Goal: Task Accomplishment & Management: Complete application form

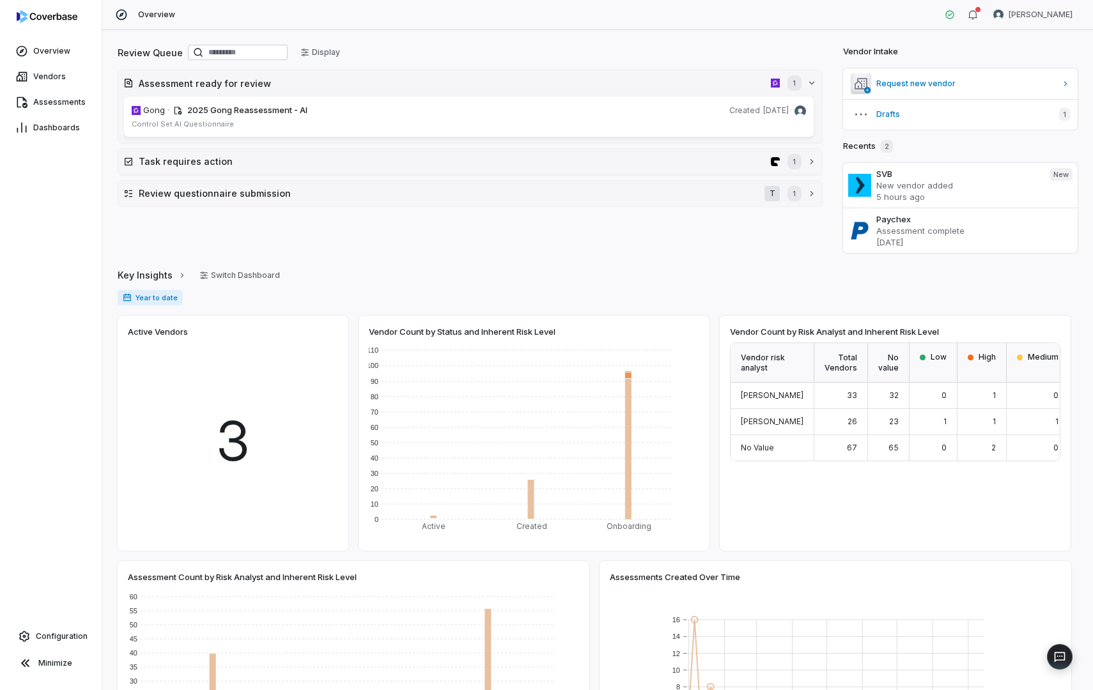
click at [254, 407] on div "3" at bounding box center [233, 442] width 210 height 198
click at [229, 436] on span "3" at bounding box center [232, 442] width 35 height 82
click at [54, 465] on span "Configuration" at bounding box center [62, 636] width 52 height 10
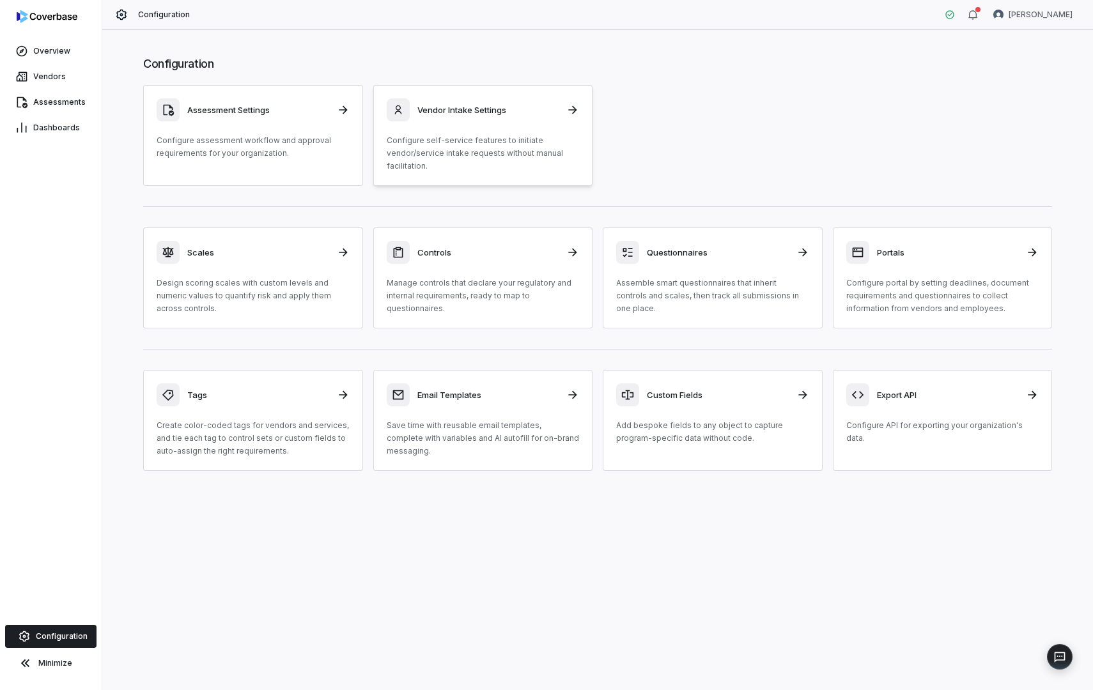
click at [562, 109] on div "Vendor Intake Settings" at bounding box center [483, 109] width 193 height 23
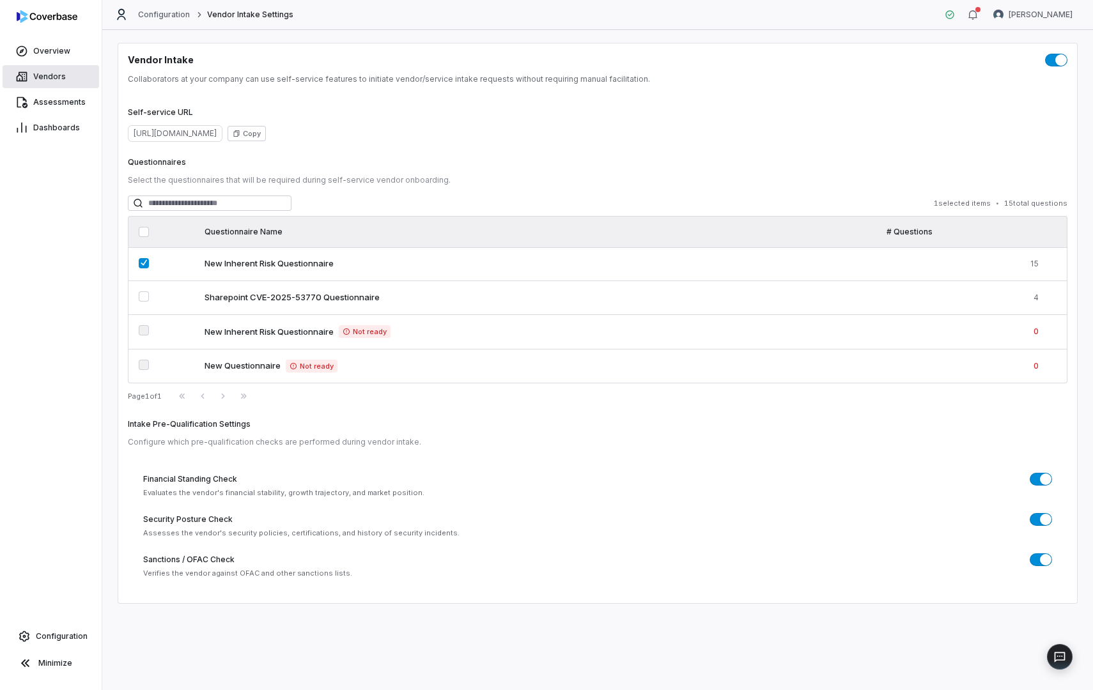
click at [50, 77] on span "Vendors" at bounding box center [49, 77] width 33 height 10
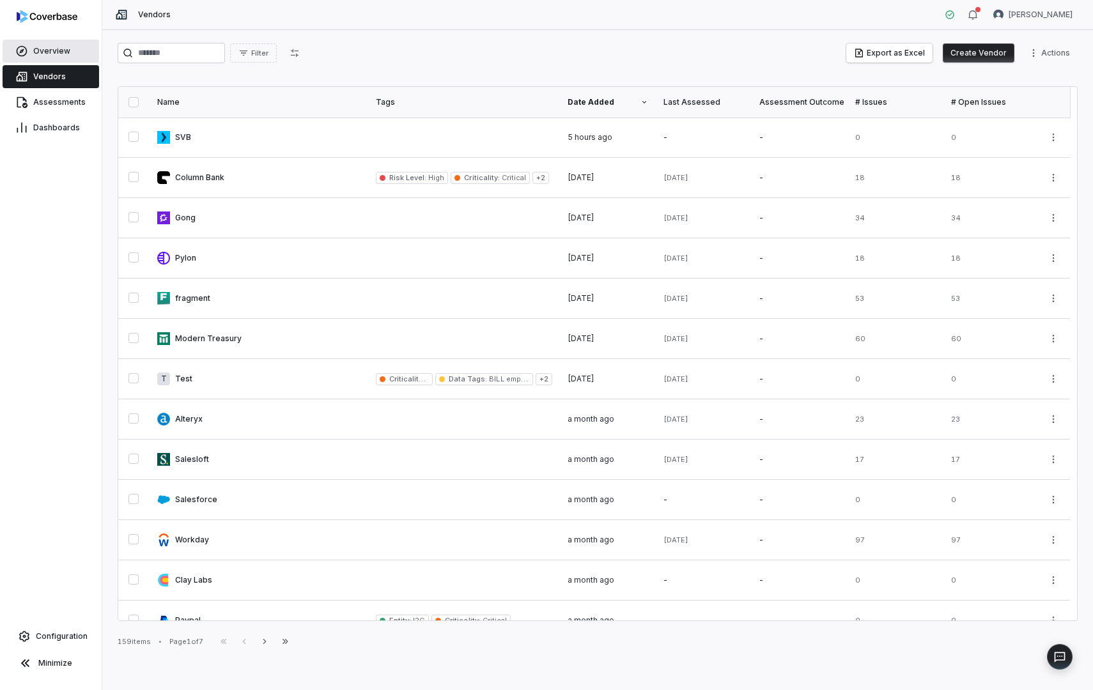
click at [47, 50] on span "Overview" at bounding box center [51, 51] width 37 height 10
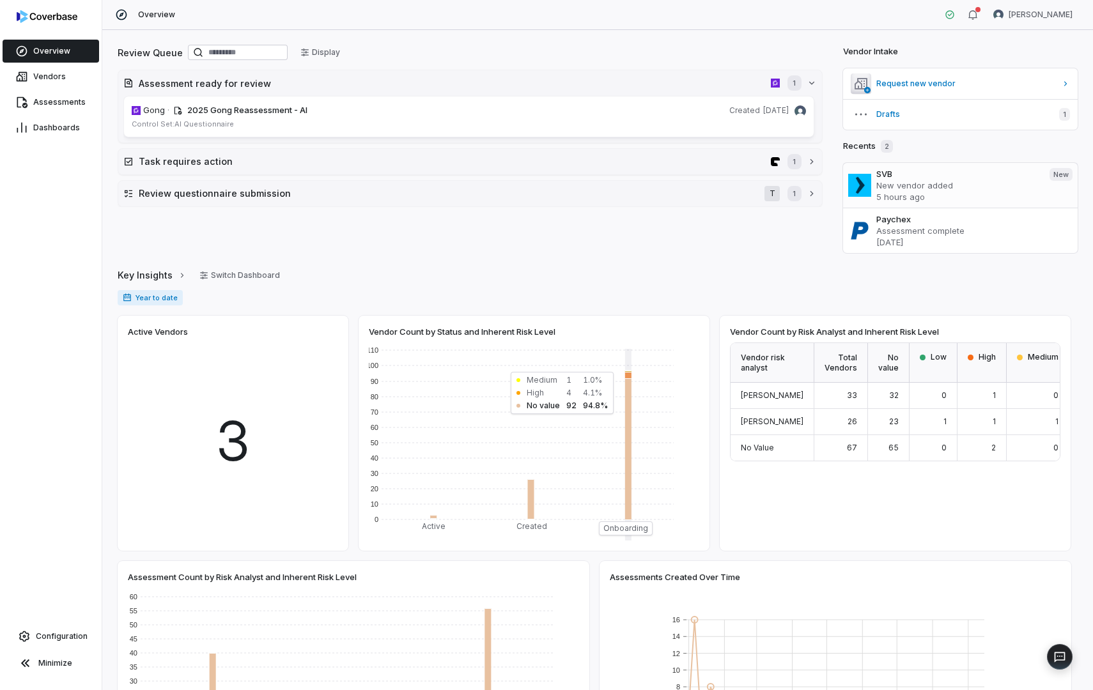
click at [887, 177] on h3 "SVB" at bounding box center [957, 174] width 163 height 12
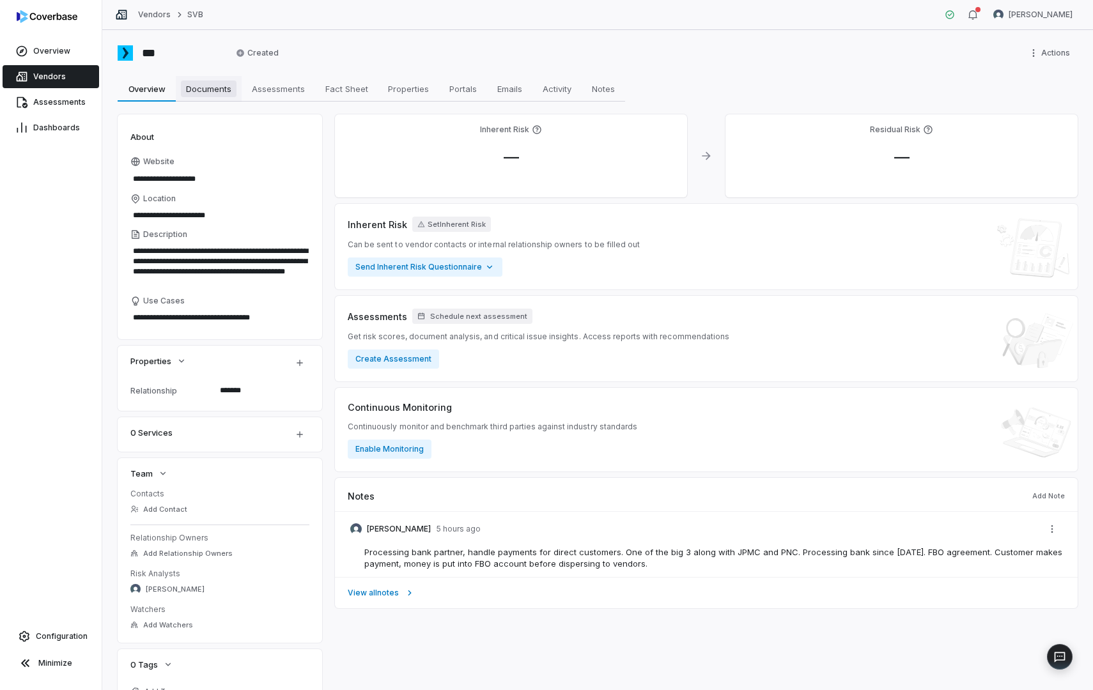
click at [196, 78] on link "Documents Documents" at bounding box center [209, 89] width 66 height 26
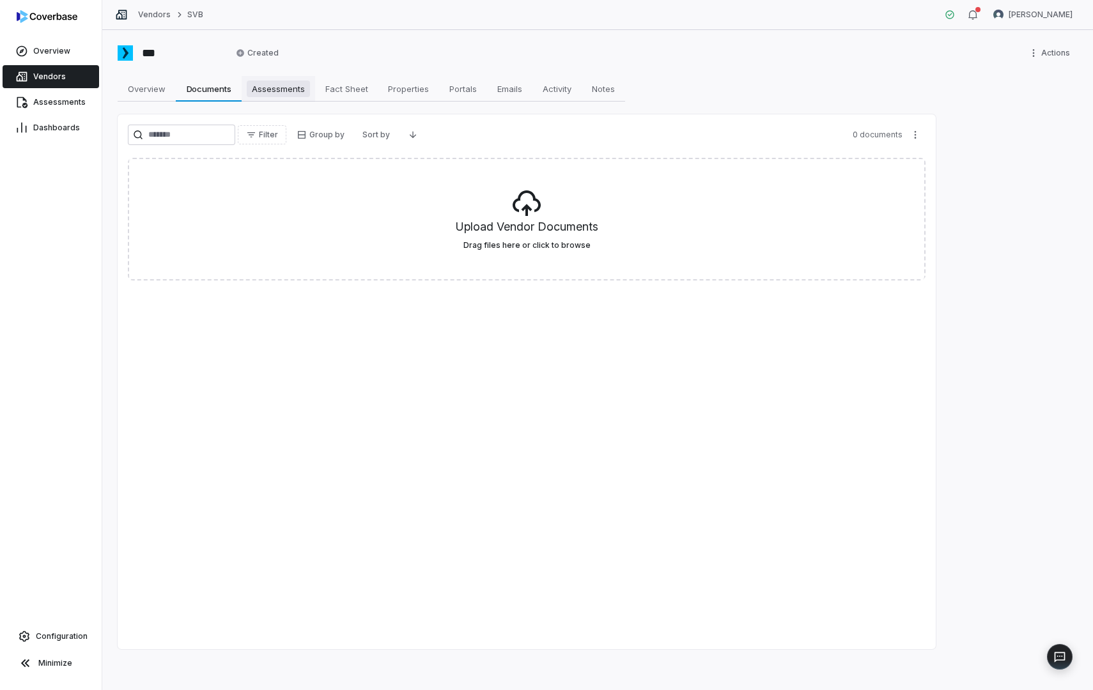
click at [288, 84] on span "Assessments" at bounding box center [278, 89] width 63 height 17
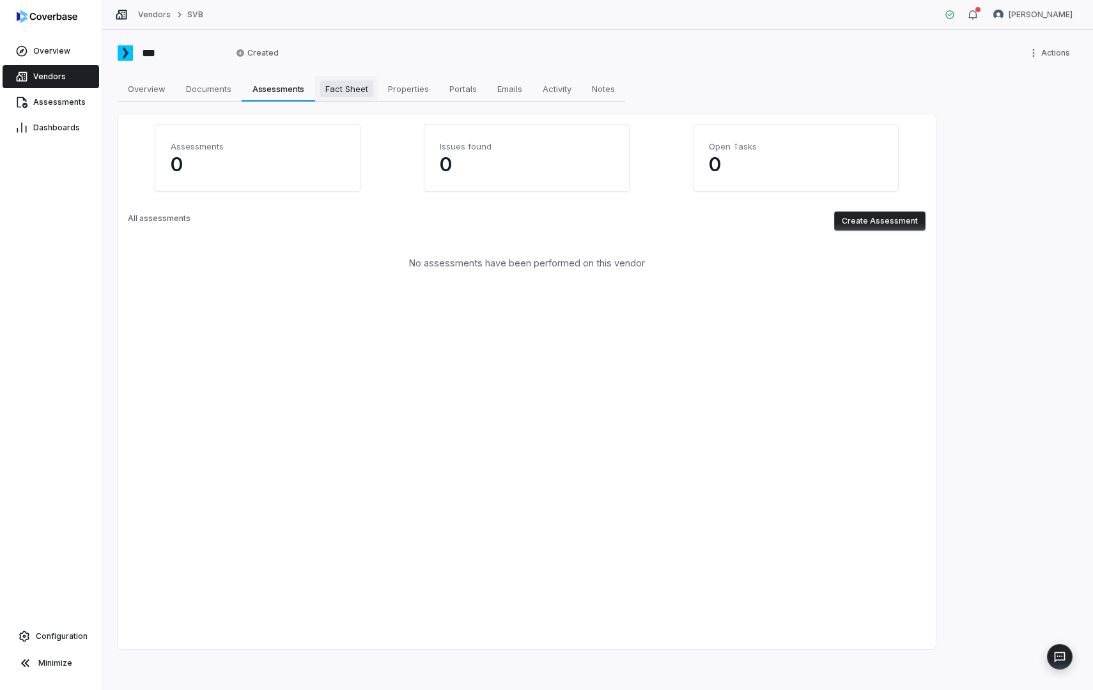
click at [333, 87] on span "Fact Sheet" at bounding box center [346, 89] width 53 height 17
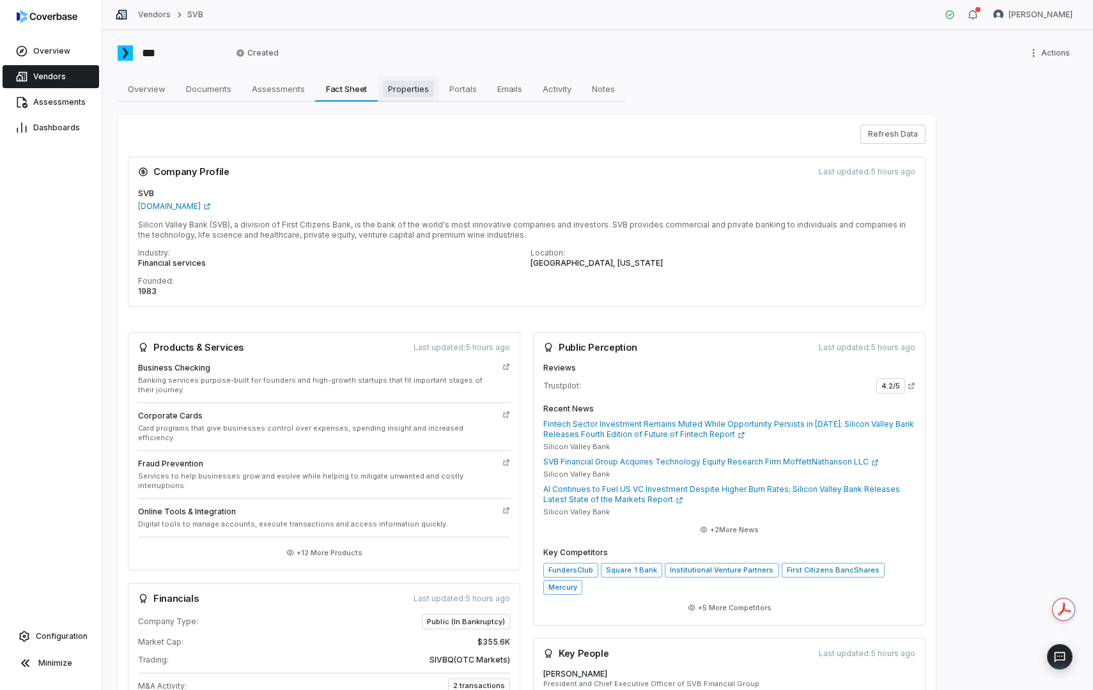
click at [406, 86] on span "Properties" at bounding box center [408, 89] width 51 height 17
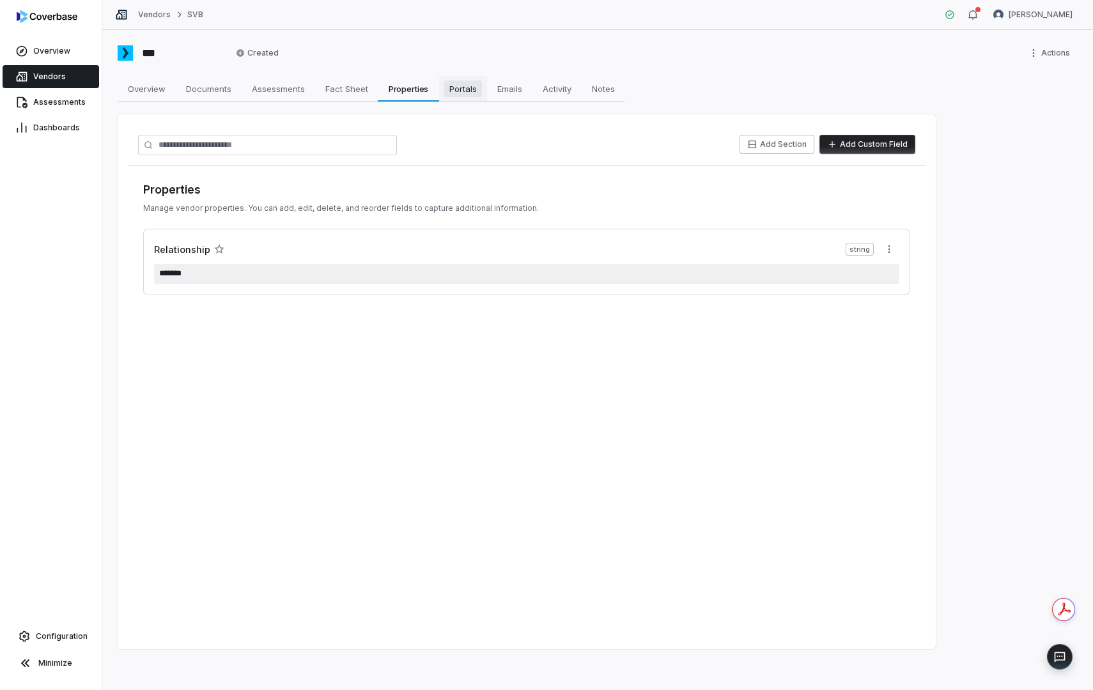
click at [461, 91] on span "Portals" at bounding box center [463, 89] width 38 height 17
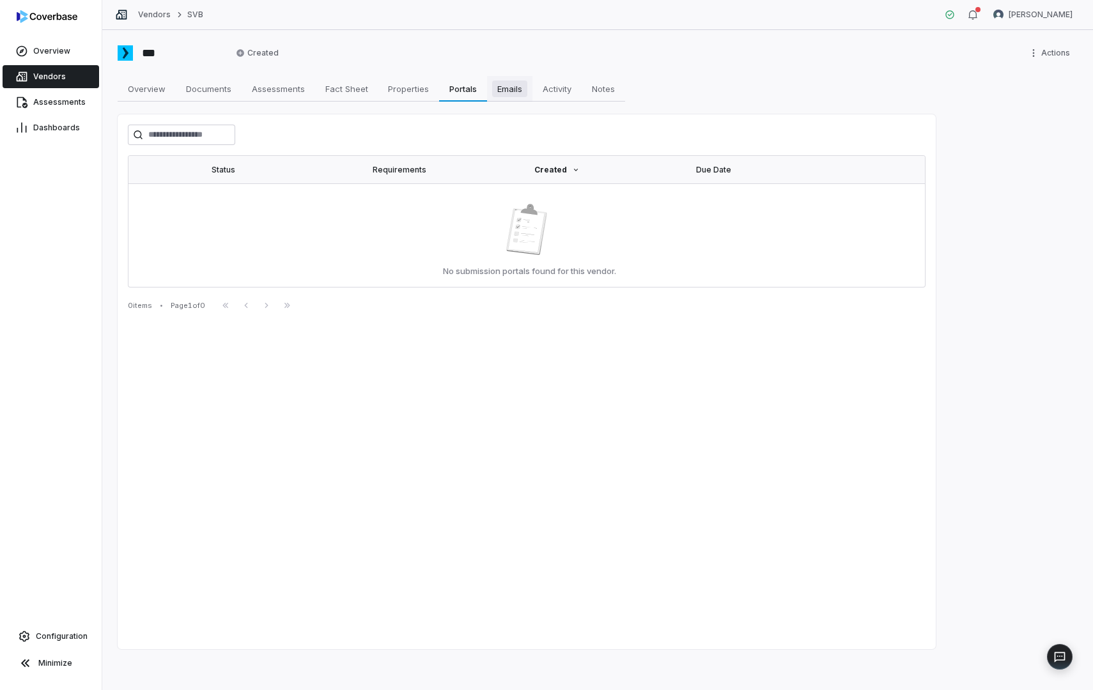
click at [513, 88] on span "Emails" at bounding box center [509, 89] width 35 height 17
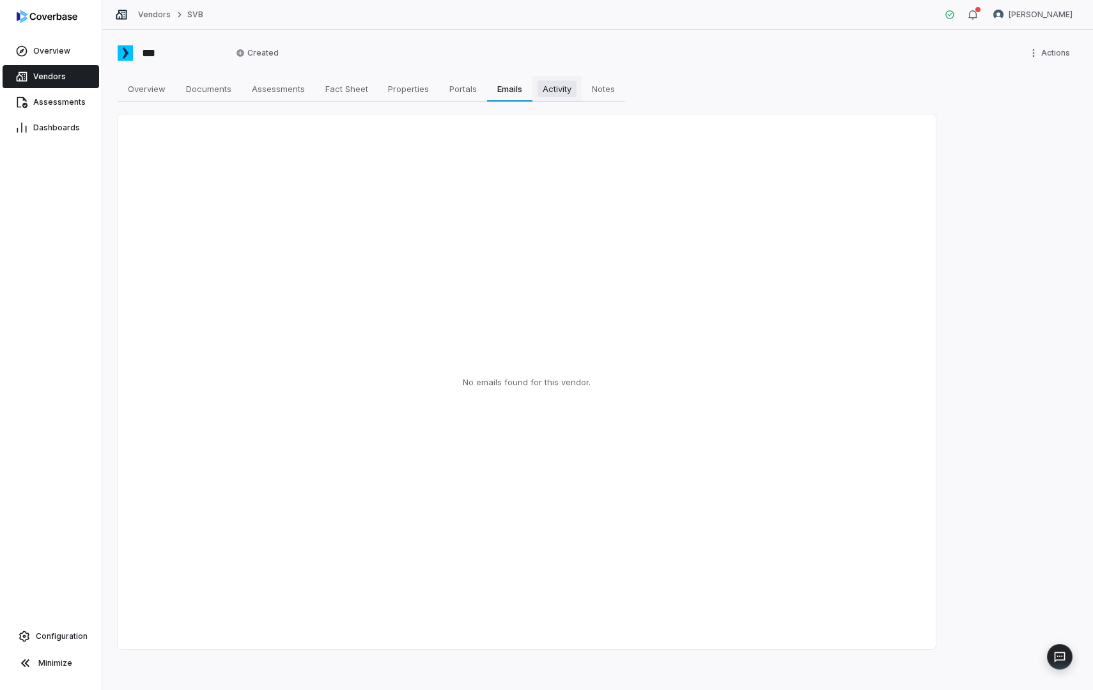
click at [561, 84] on span "Activity" at bounding box center [556, 89] width 39 height 17
click at [605, 86] on span "Notes" at bounding box center [603, 89] width 33 height 17
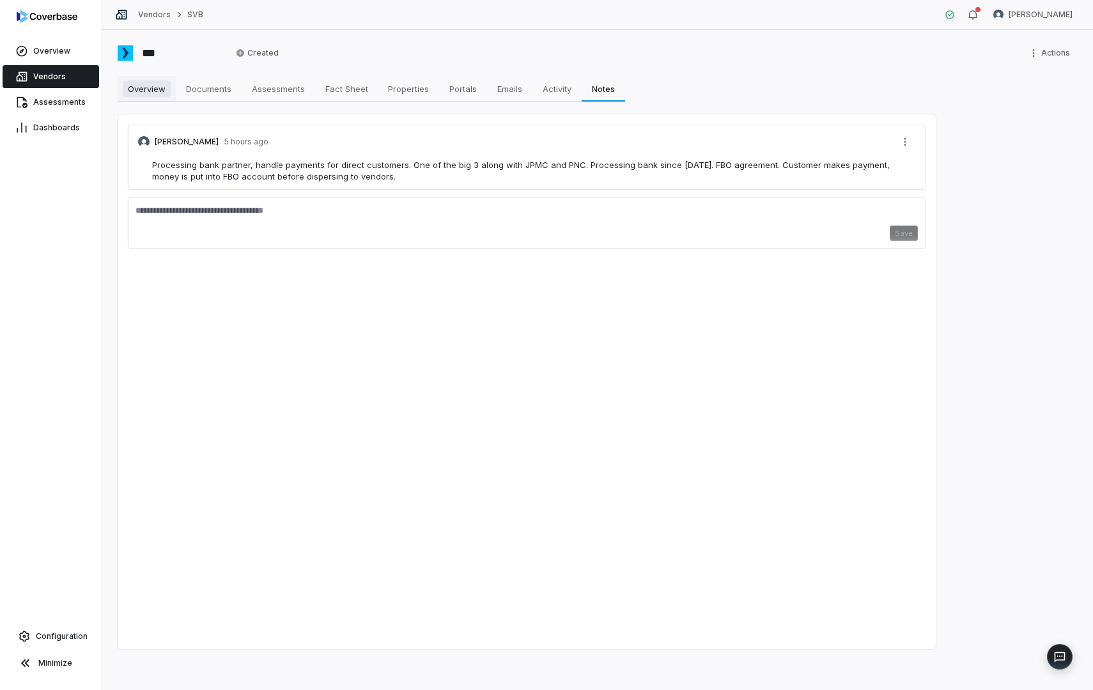
click at [151, 88] on span "Overview" at bounding box center [147, 89] width 48 height 17
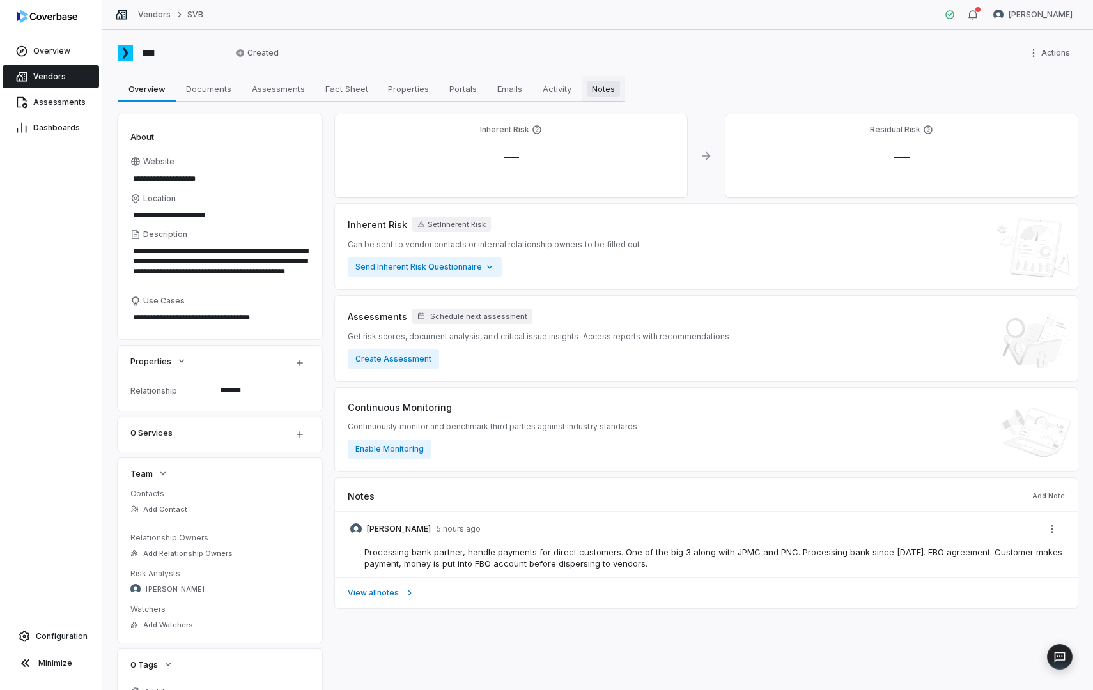
click at [612, 90] on span "Notes" at bounding box center [603, 89] width 33 height 17
type textarea "*"
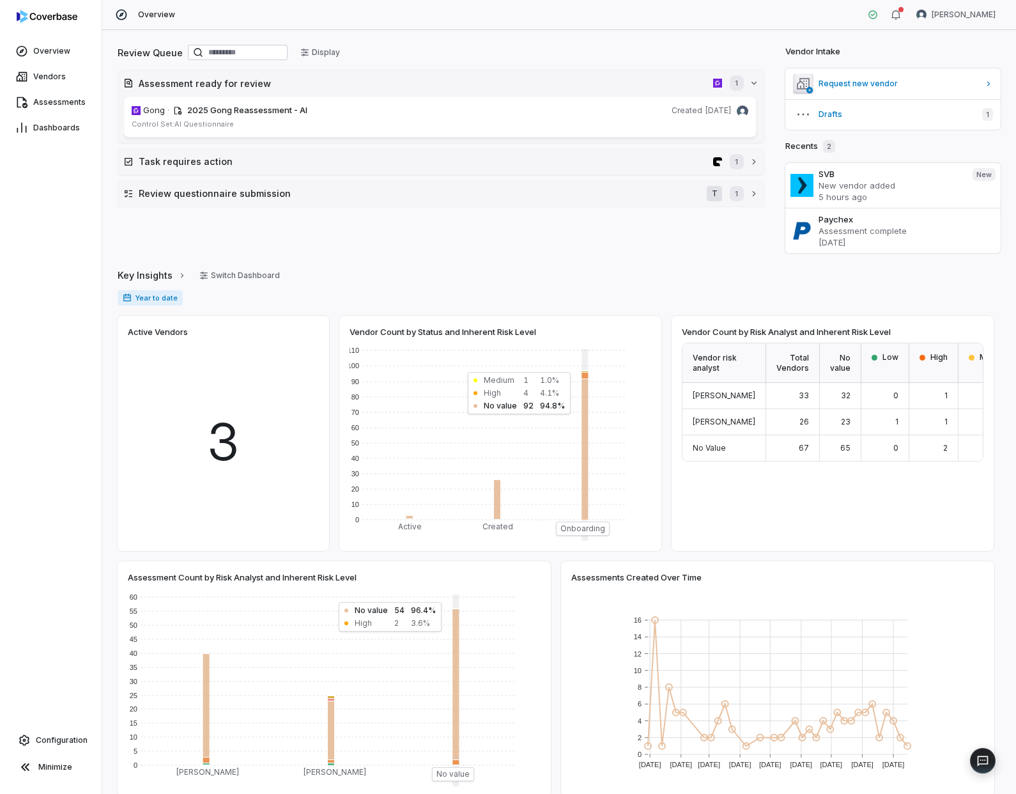
click at [293, 10] on div "Overview Daniel Aranibar" at bounding box center [559, 15] width 914 height 30
click at [35, 87] on link "Vendors" at bounding box center [51, 76] width 96 height 23
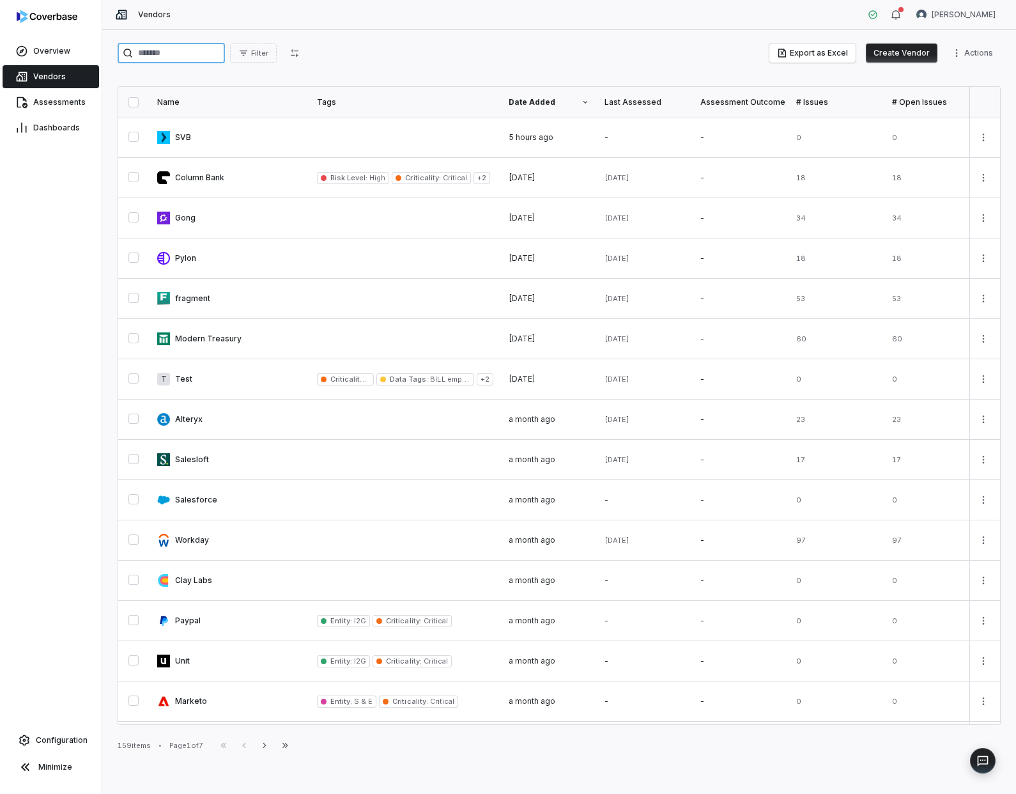
click at [147, 53] on input "search" at bounding box center [171, 53] width 107 height 20
type input "********"
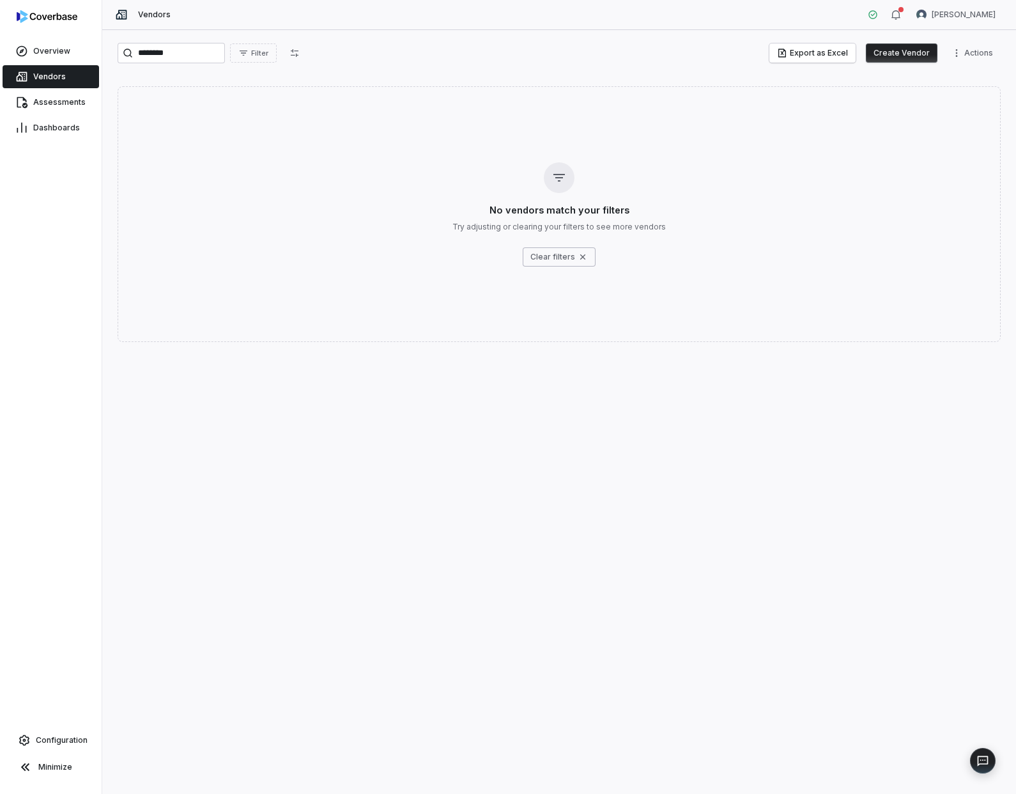
click at [883, 49] on button "Create Vendor" at bounding box center [902, 52] width 72 height 19
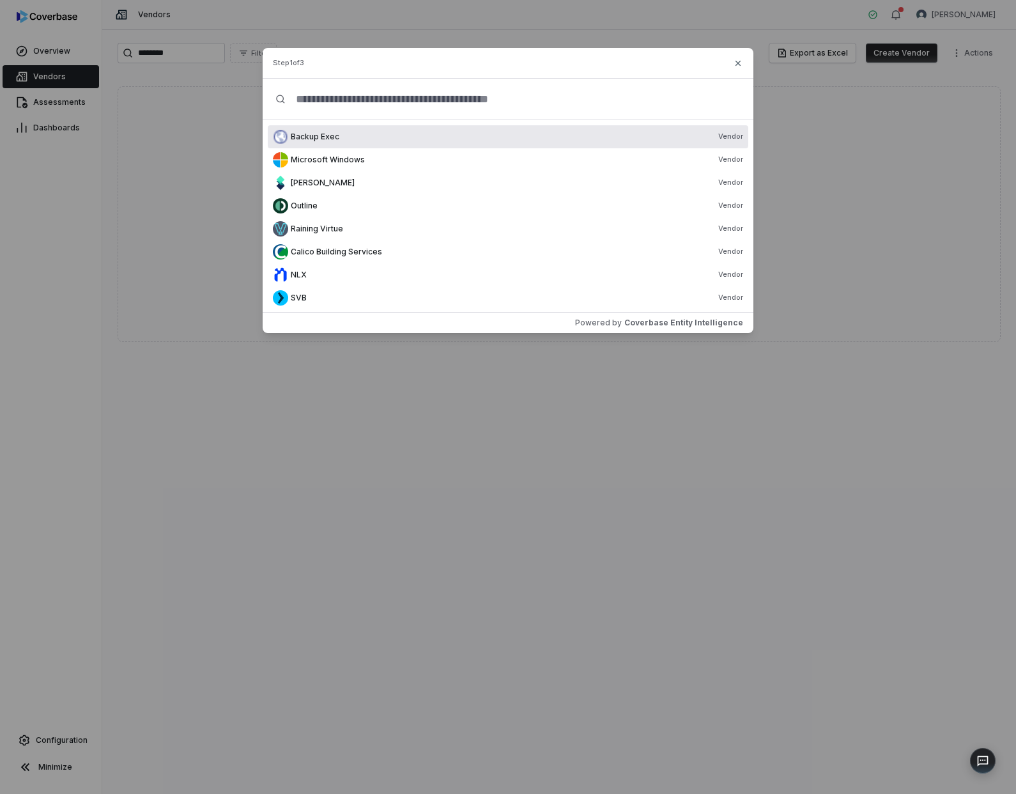
click at [334, 95] on input "text" at bounding box center [513, 99] width 455 height 41
click at [346, 102] on input "text" at bounding box center [513, 99] width 455 height 41
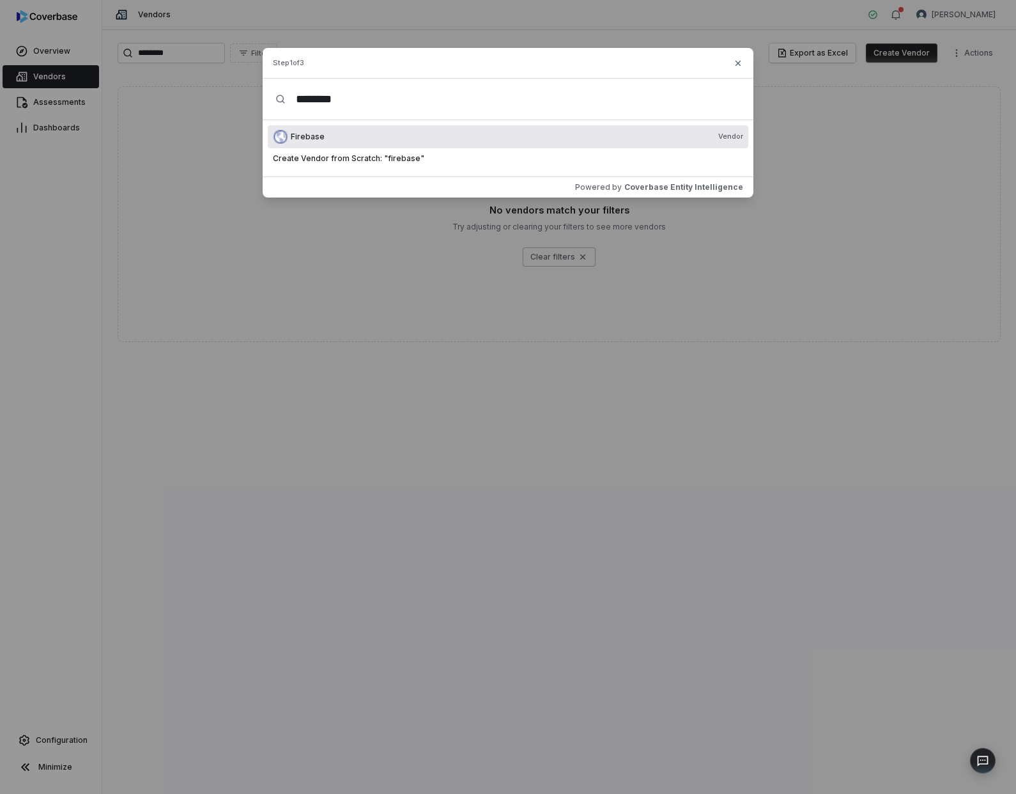
type input "********"
click at [357, 139] on div "Firebase Vendor" at bounding box center [517, 137] width 452 height 10
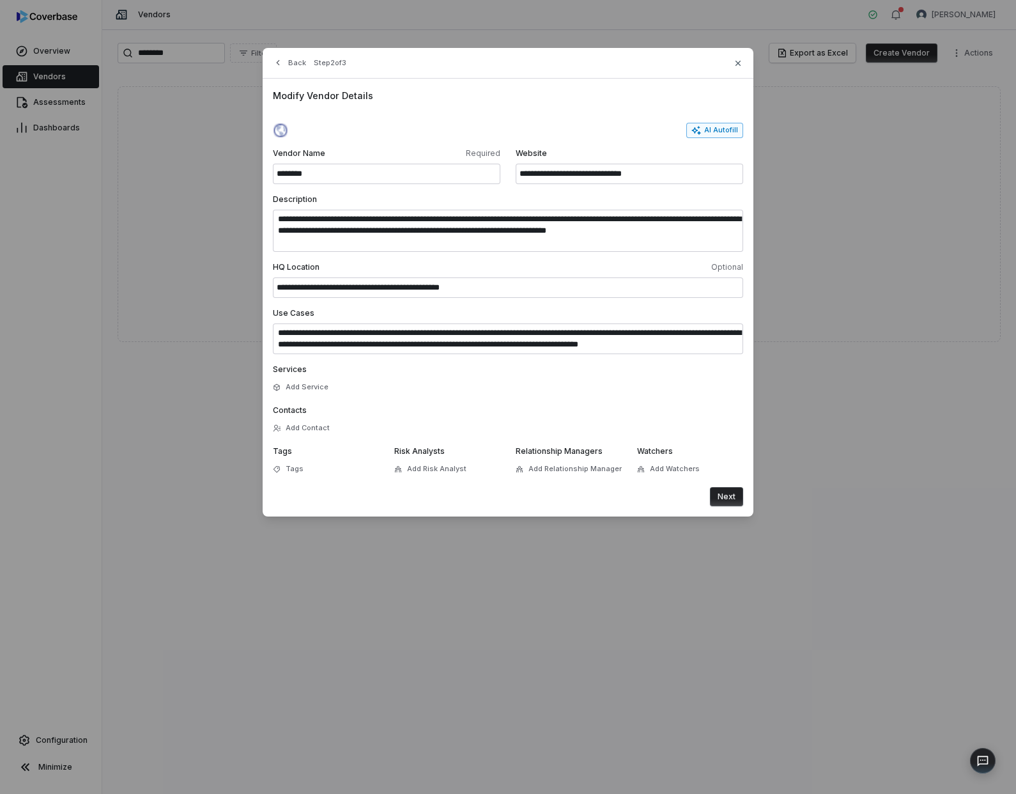
click at [713, 133] on button "AI Autofill" at bounding box center [714, 130] width 57 height 15
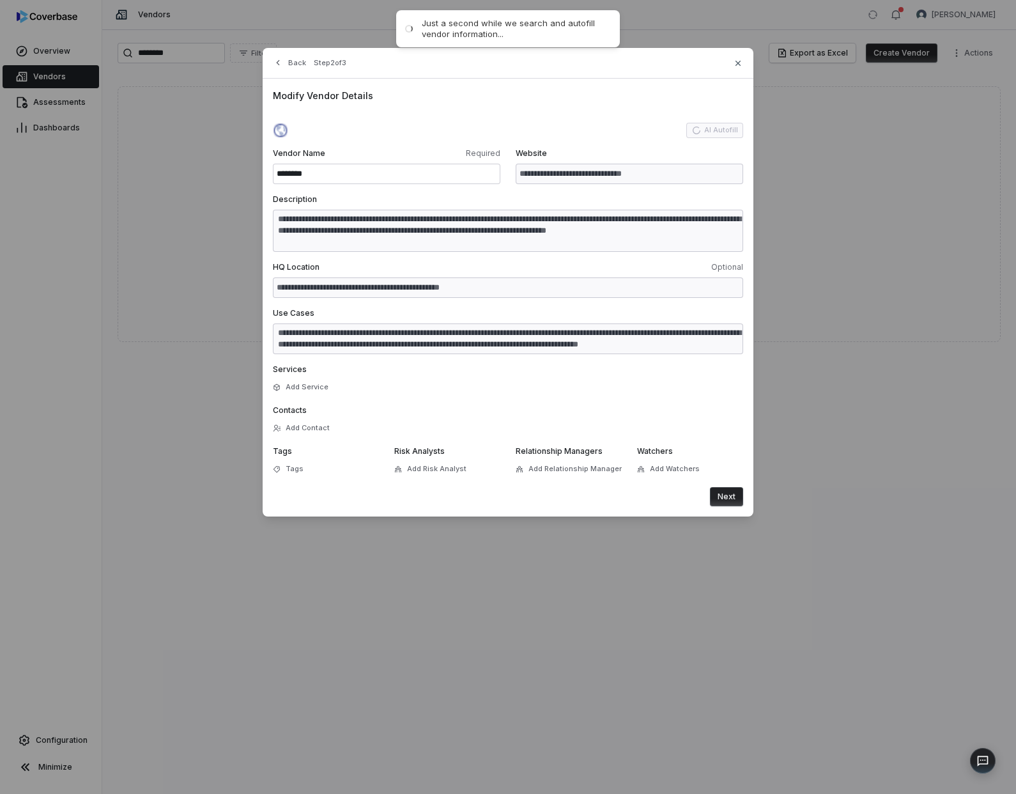
type input "**********"
type textarea "**********"
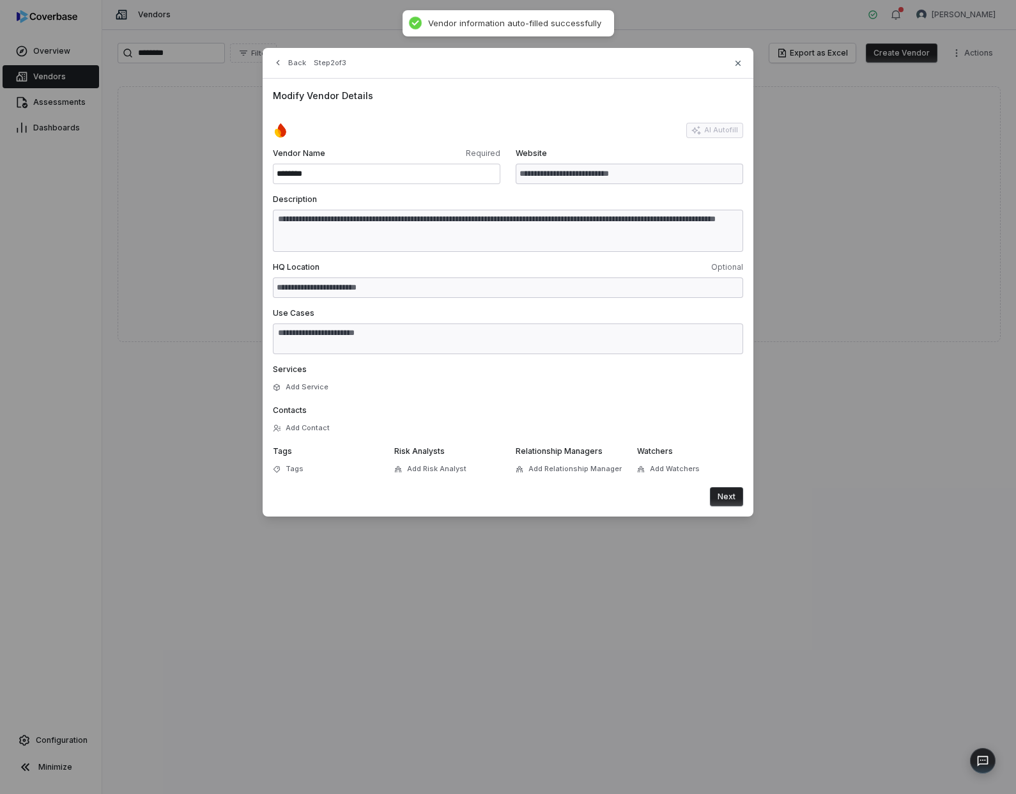
type textarea "**********"
click at [410, 464] on span "Add Risk Analyst" at bounding box center [436, 469] width 59 height 10
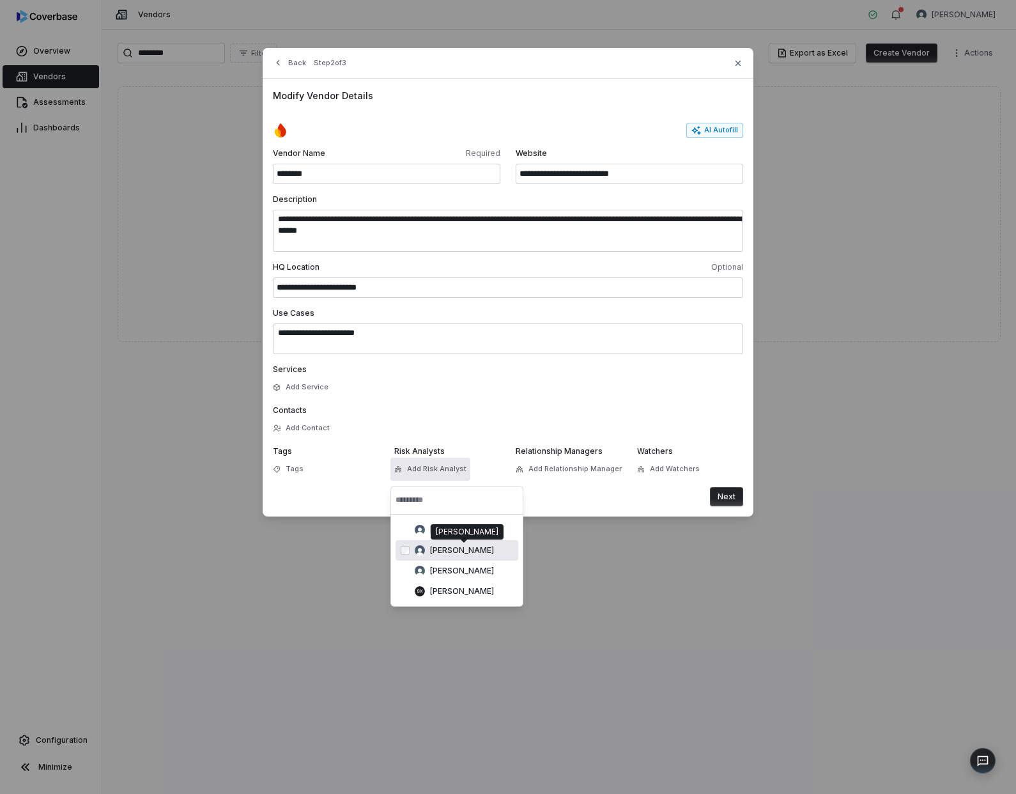
drag, startPoint x: 459, startPoint y: 560, endPoint x: 459, endPoint y: 554, distance: 6.4
click at [459, 554] on div "Bill Admin Daniel Aranibar Hammed Bakare SX Sharon Xue" at bounding box center [457, 561] width 123 height 82
click at [459, 554] on span "[PERSON_NAME]" at bounding box center [462, 550] width 64 height 10
click at [720, 500] on button "Next" at bounding box center [726, 496] width 33 height 19
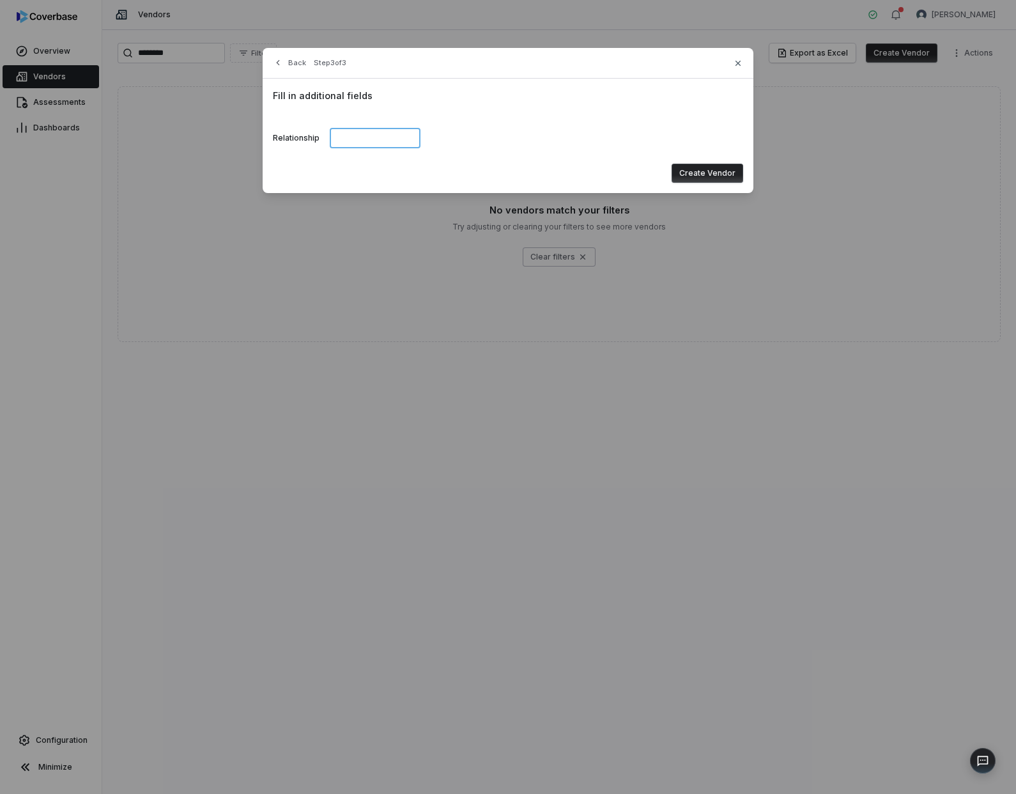
click at [378, 140] on input at bounding box center [375, 138] width 91 height 20
type input "******"
click at [736, 176] on button "Create Vendor" at bounding box center [708, 173] width 72 height 19
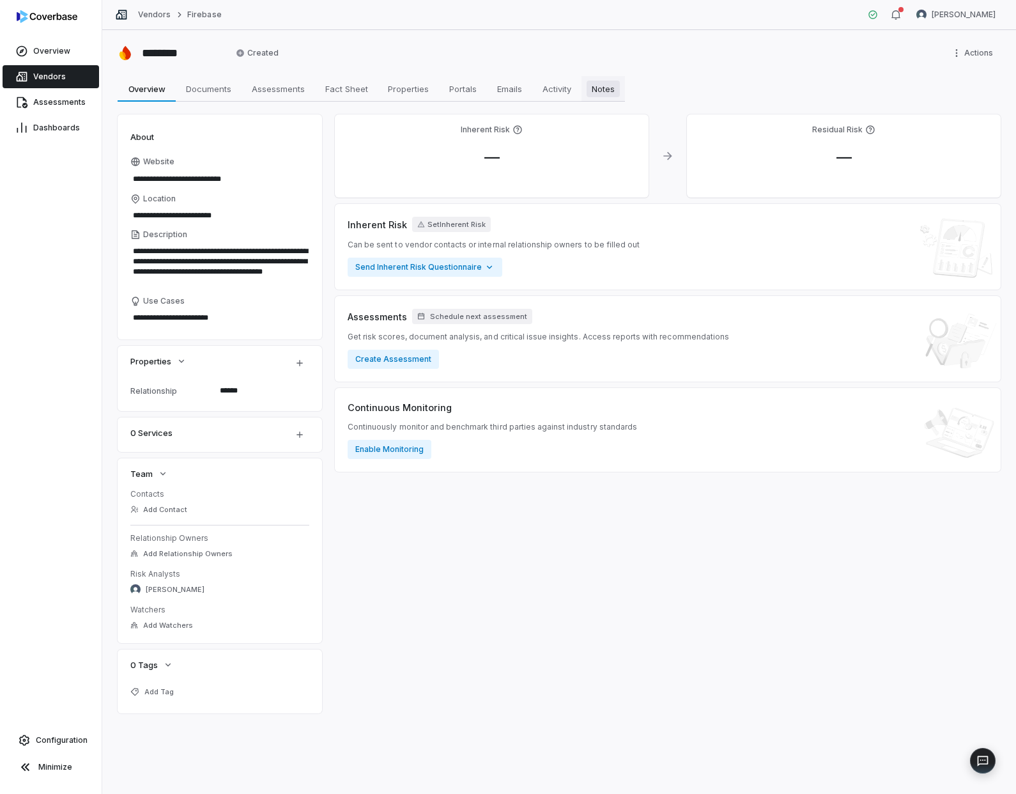
click at [599, 88] on span "Notes" at bounding box center [603, 89] width 33 height 17
type textarea "*"
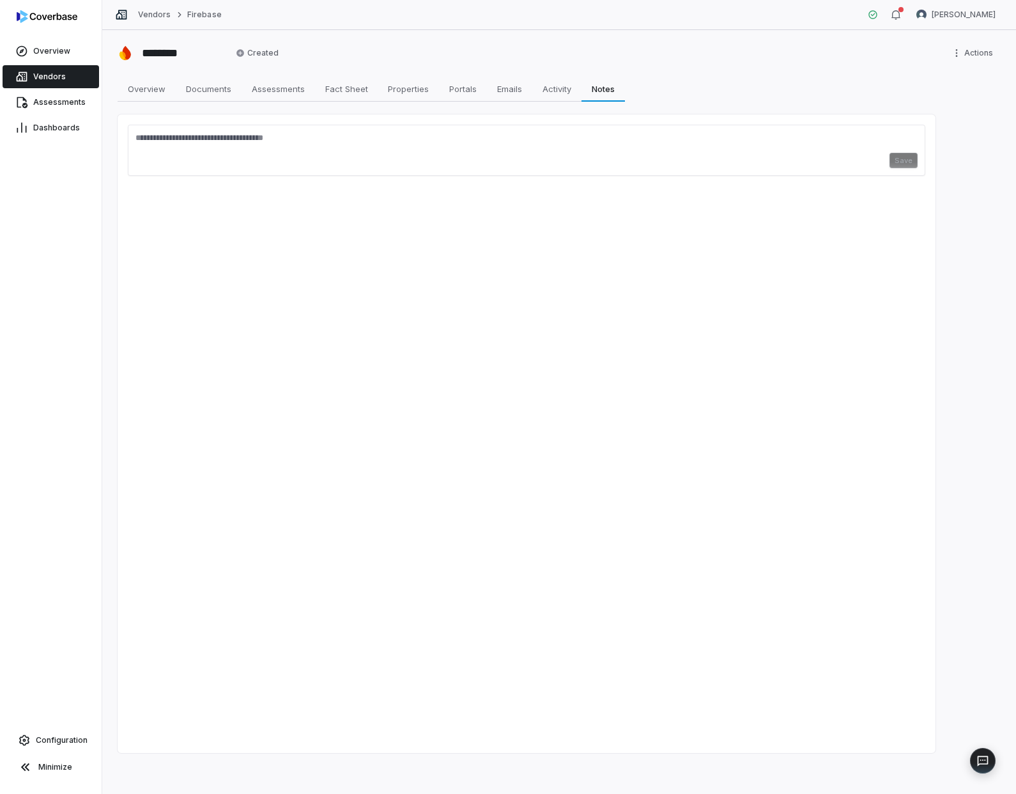
click at [448, 161] on div "Save" at bounding box center [526, 160] width 782 height 15
type textarea "*"
type textarea "**********"
